Goal: Task Accomplishment & Management: Manage account settings

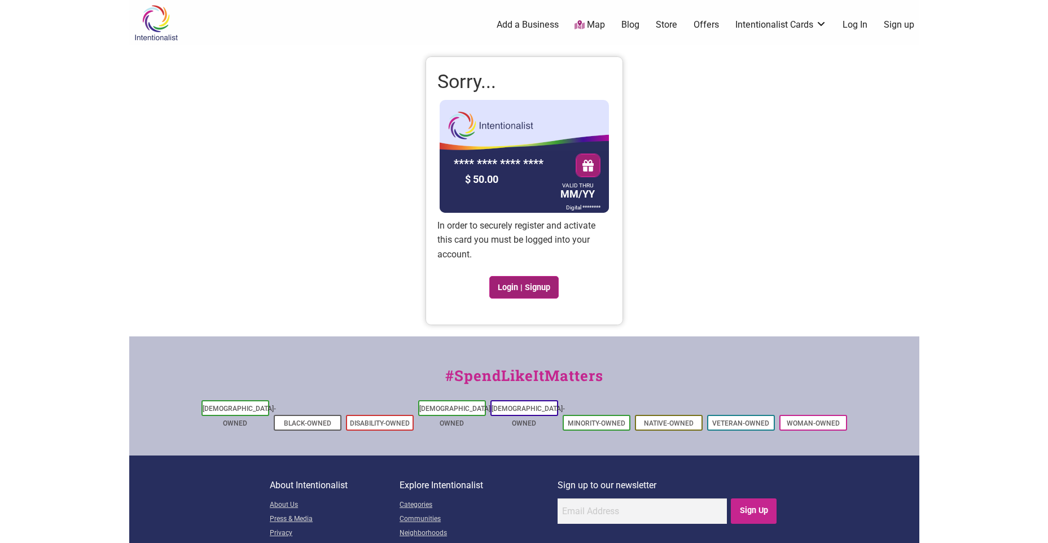
click at [530, 288] on link "Login | Signup" at bounding box center [524, 287] width 70 height 23
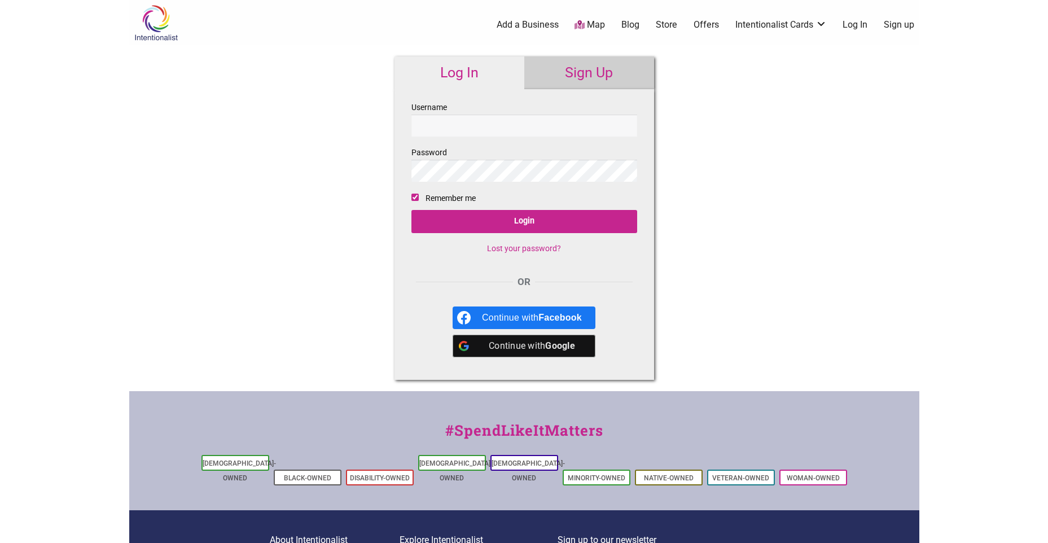
click at [512, 127] on input "Username" at bounding box center [524, 126] width 226 height 22
type input "Hawksfan71"
click at [411, 210] on input "Login" at bounding box center [524, 221] width 226 height 23
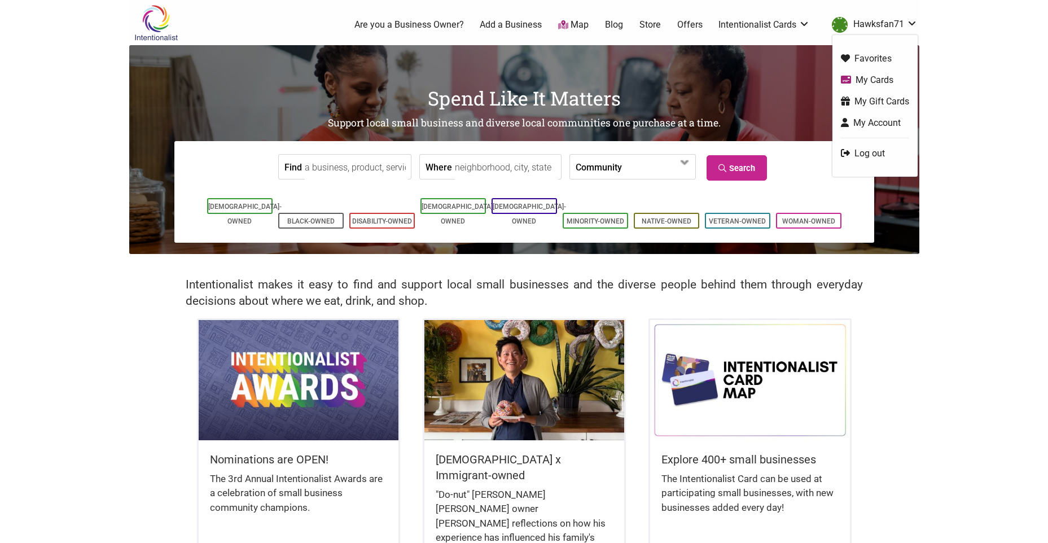
click at [886, 20] on link "Hawksfan71" at bounding box center [871, 25] width 91 height 20
click at [878, 76] on link "My Cards" at bounding box center [875, 79] width 68 height 13
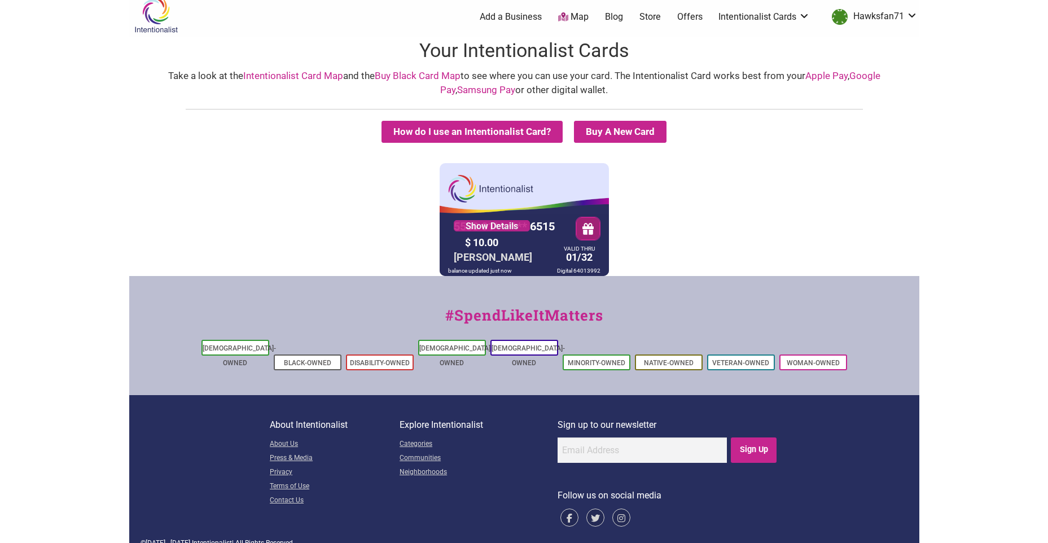
scroll to position [10, 0]
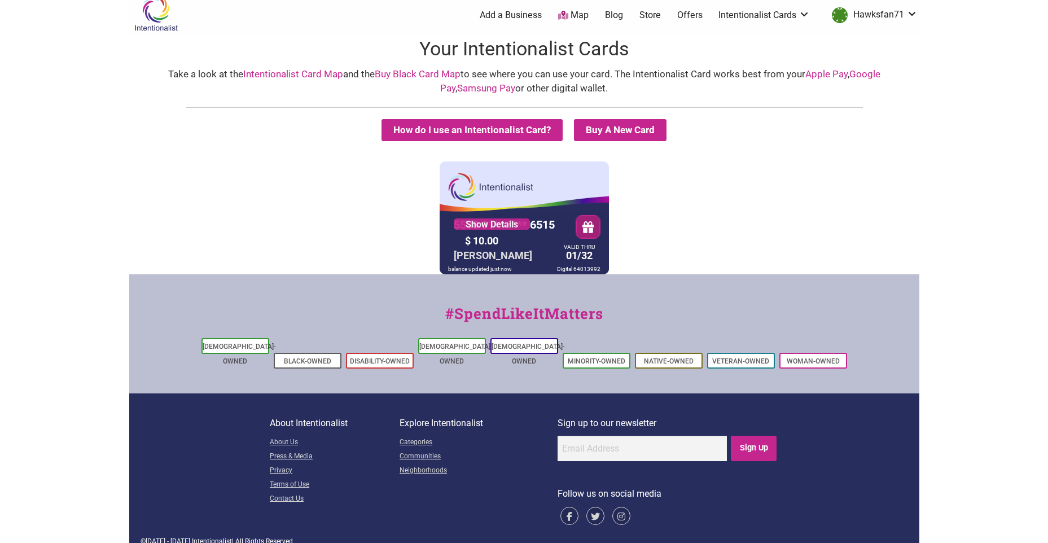
click at [545, 239] on div "$ 10.00" at bounding box center [510, 240] width 96 height 17
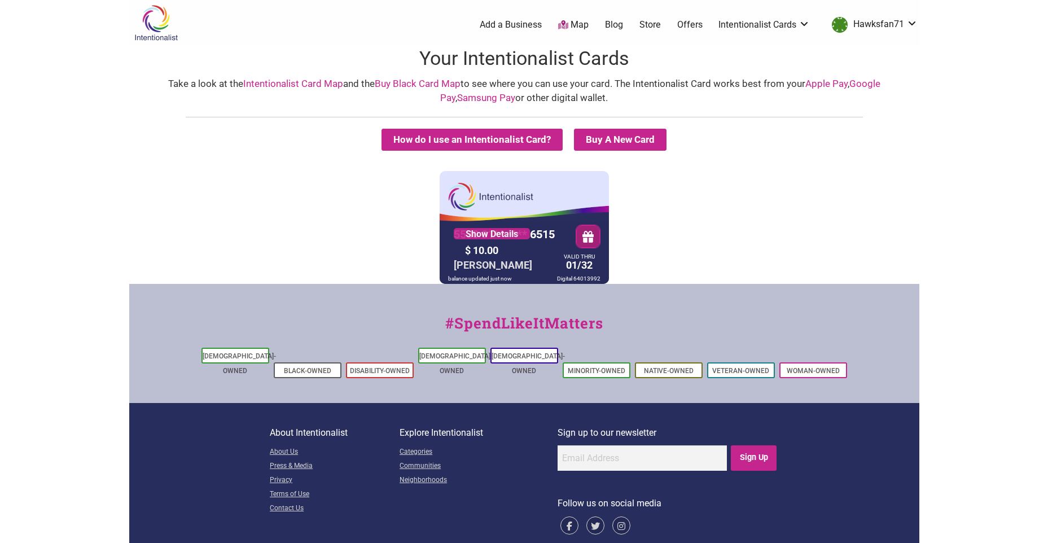
click at [556, 227] on div "5530 01** **** 6515" at bounding box center [504, 234] width 107 height 19
click at [522, 230] on link "Show Details" at bounding box center [492, 233] width 76 height 11
click at [745, 26] on link "Intentionalist Cards" at bounding box center [763, 25] width 91 height 12
click at [749, 74] on link "Intentionalist Card" at bounding box center [764, 75] width 73 height 12
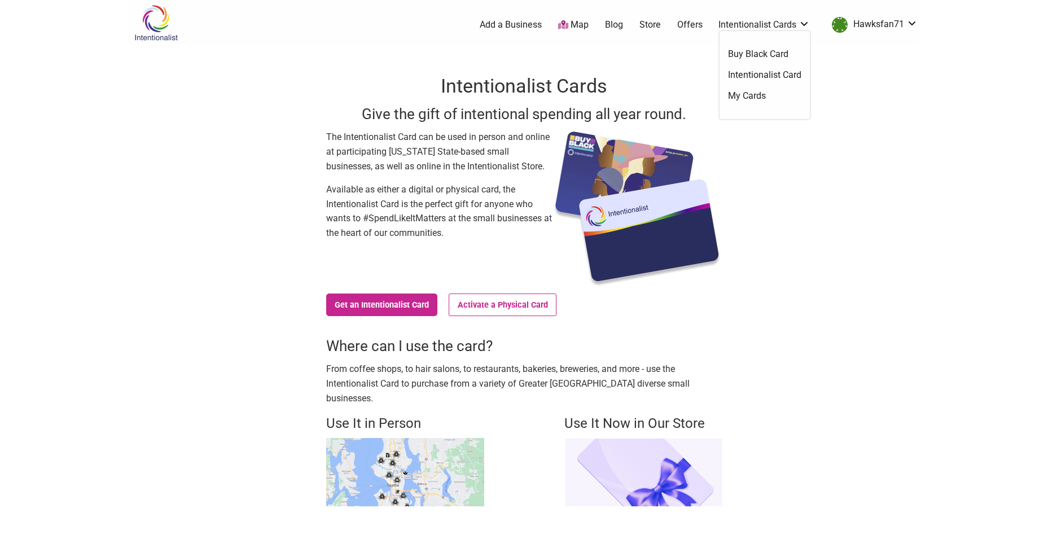
click at [750, 94] on link "My Cards" at bounding box center [764, 96] width 73 height 12
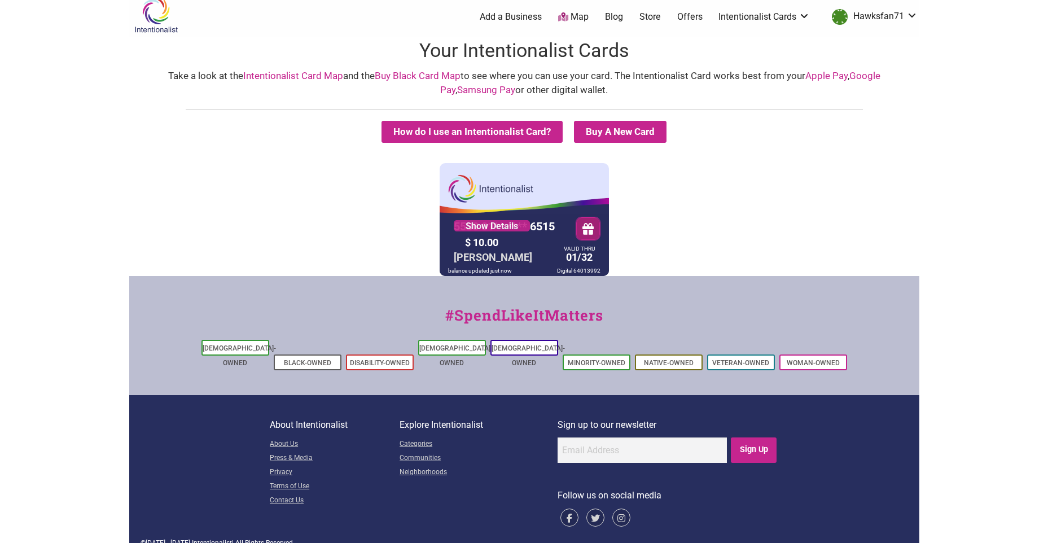
scroll to position [10, 0]
